Goal: Contribute content: Add original content to the website for others to see

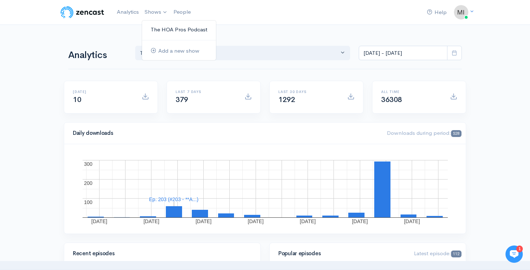
click at [158, 30] on link "The HOA Pros Podcast" at bounding box center [179, 29] width 74 height 13
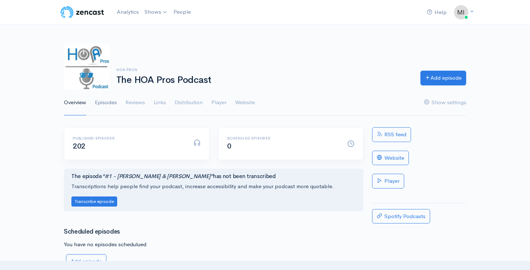
click at [107, 100] on link "Episodes" at bounding box center [106, 103] width 22 height 26
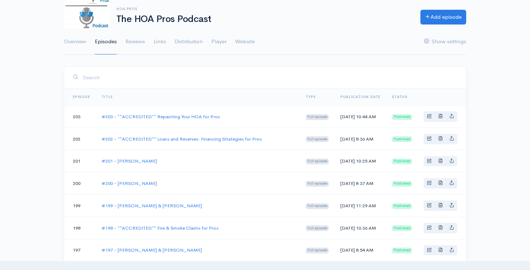
scroll to position [67, 0]
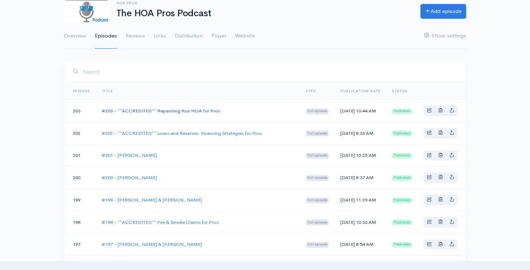
click at [165, 114] on link "#203 - **ACCREDITED** Repainting Your HOA for Pros" at bounding box center [161, 111] width 118 height 6
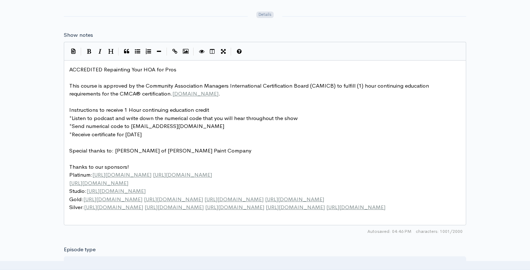
scroll to position [3, 0]
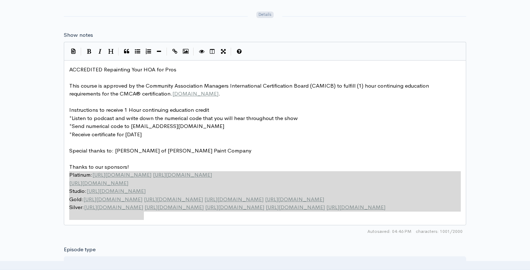
type textarea "Thanks to our sponsors! Platinum: [URL][DOMAIN_NAME] [URL][DOMAIN_NAME] [URL][D…"
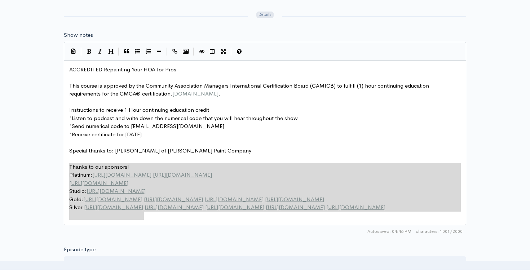
drag, startPoint x: 151, startPoint y: 218, endPoint x: 61, endPoint y: 167, distance: 104.0
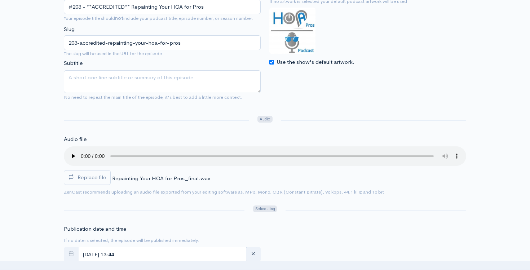
scroll to position [0, 0]
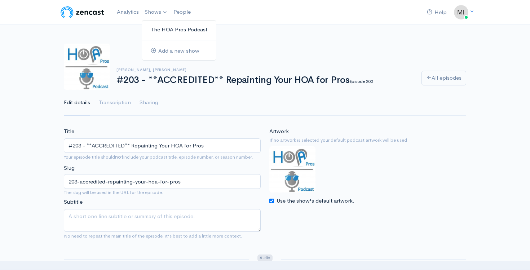
click at [156, 27] on link "The HOA Pros Podcast" at bounding box center [179, 29] width 74 height 13
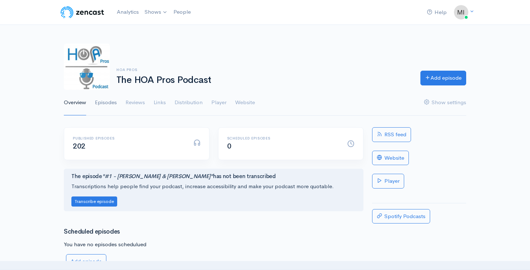
click at [102, 111] on link "Episodes" at bounding box center [106, 103] width 22 height 26
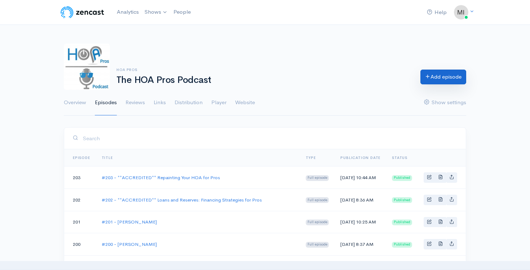
click at [449, 73] on link "Add episode" at bounding box center [443, 77] width 46 height 15
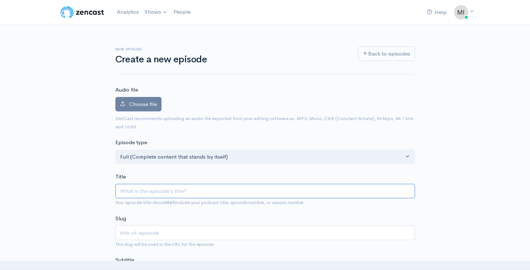
click at [139, 194] on input "Title" at bounding box center [265, 191] width 300 height 15
type input "#"
type input "iw"
type input "#2"
type input "2"
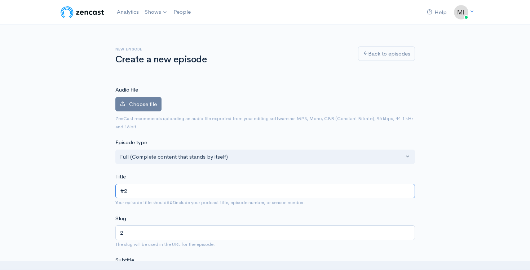
type input "#20"
type input "20"
type input "#204"
type input "204"
type input "#204 - S"
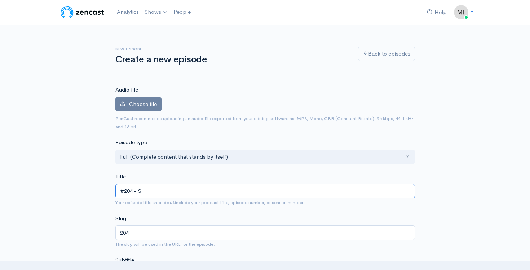
type input "204-s"
type input "#204 - Sh"
type input "204-sh"
type input "#204 - Sha"
type input "204-sha"
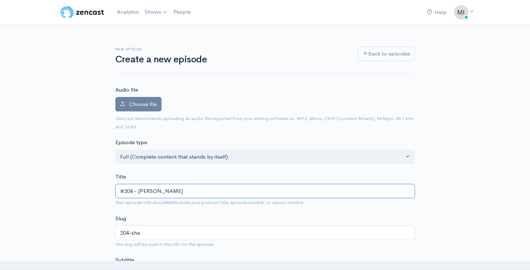
type input "#204 - [PERSON_NAME]"
type input "204-[PERSON_NAME]"
type input "#204 - [PERSON_NAME]"
type input "204-[PERSON_NAME]"
type input "#204 - [PERSON_NAME]"
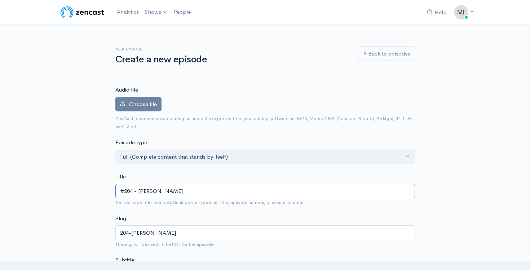
type input "204-[PERSON_NAME]-hi"
type input "#204 - [PERSON_NAME]"
type input "204-[PERSON_NAME]"
type input "#204 - [PERSON_NAME]"
type input "204-[PERSON_NAME]"
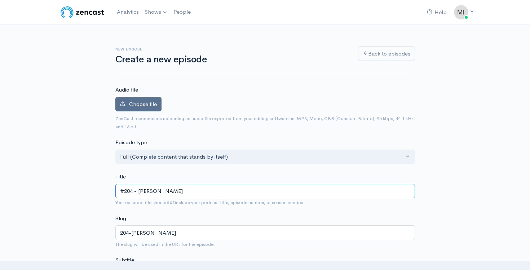
type input "#204 - [PERSON_NAME]"
click at [133, 107] on span "Choose file" at bounding box center [143, 104] width 28 height 7
click at [0, 0] on input "Choose file" at bounding box center [0, 0] width 0 height 0
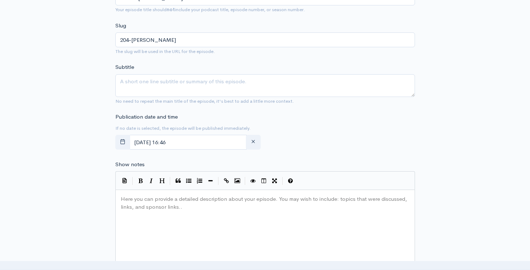
click at [172, 202] on pre "​" at bounding box center [265, 199] width 292 height 8
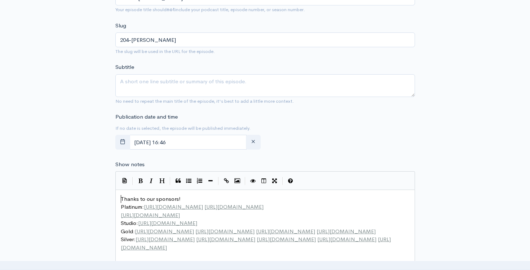
click at [120, 197] on pre "Thanks to our sponsors!" at bounding box center [265, 199] width 292 height 8
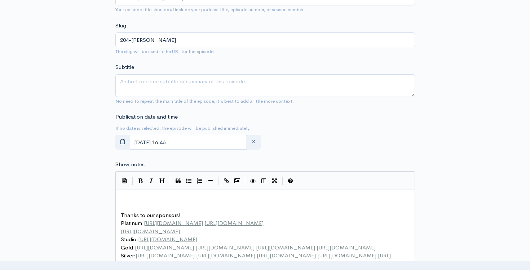
click at [124, 195] on pre "​" at bounding box center [265, 199] width 292 height 8
paste textarea
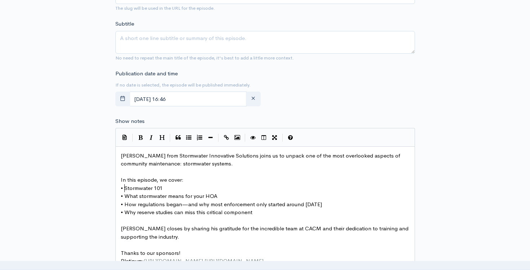
type textarea "•"
drag, startPoint x: 124, startPoint y: 188, endPoint x: 118, endPoint y: 189, distance: 6.1
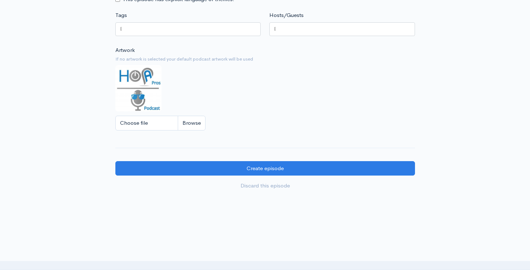
scroll to position [649, 0]
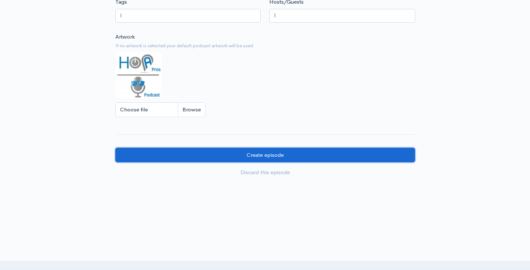
click at [251, 155] on input "Create episode" at bounding box center [265, 155] width 300 height 15
